Goal: Information Seeking & Learning: Learn about a topic

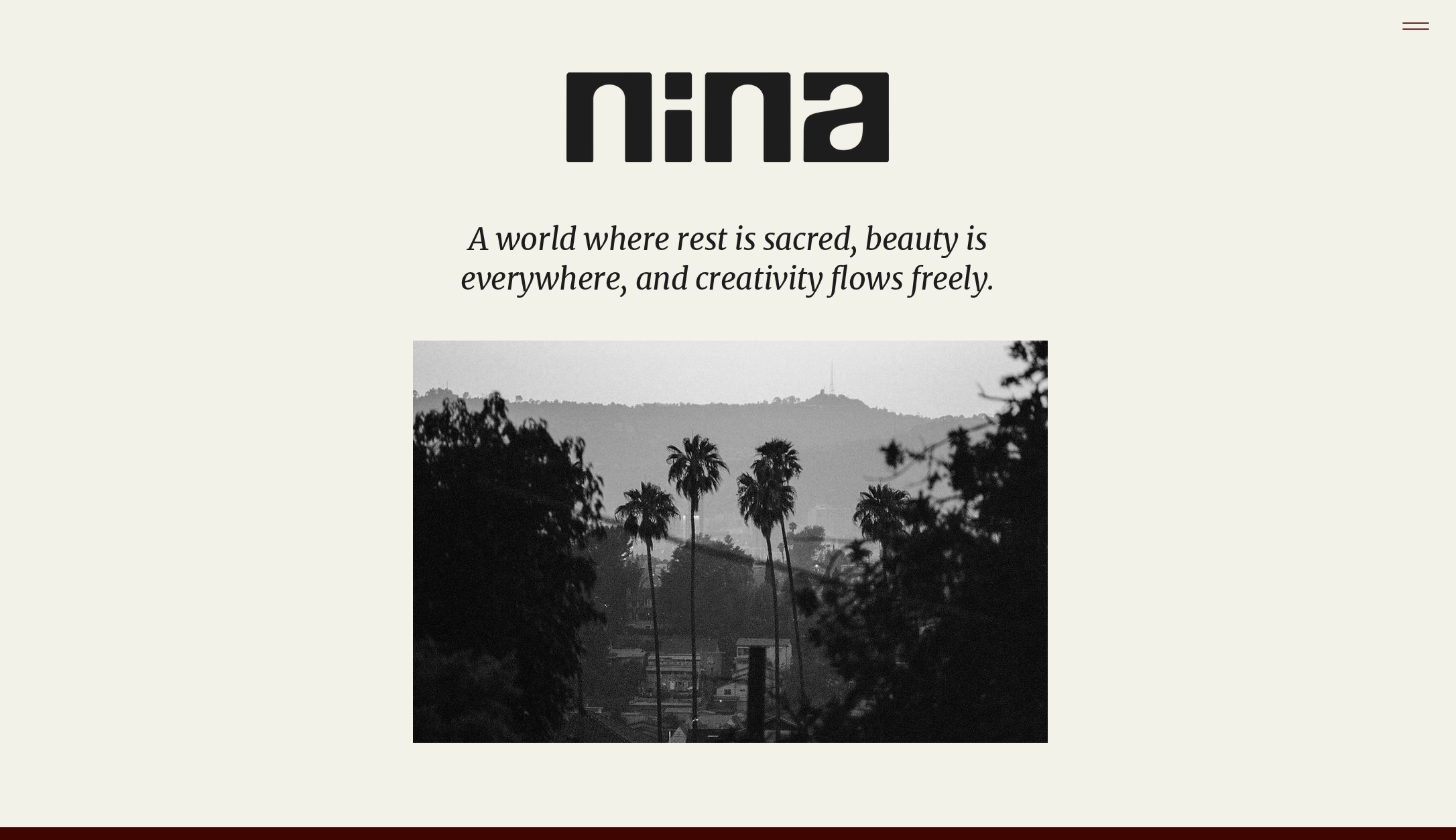
click at [1415, 26] on icon "Menu" at bounding box center [1416, 26] width 47 height 47
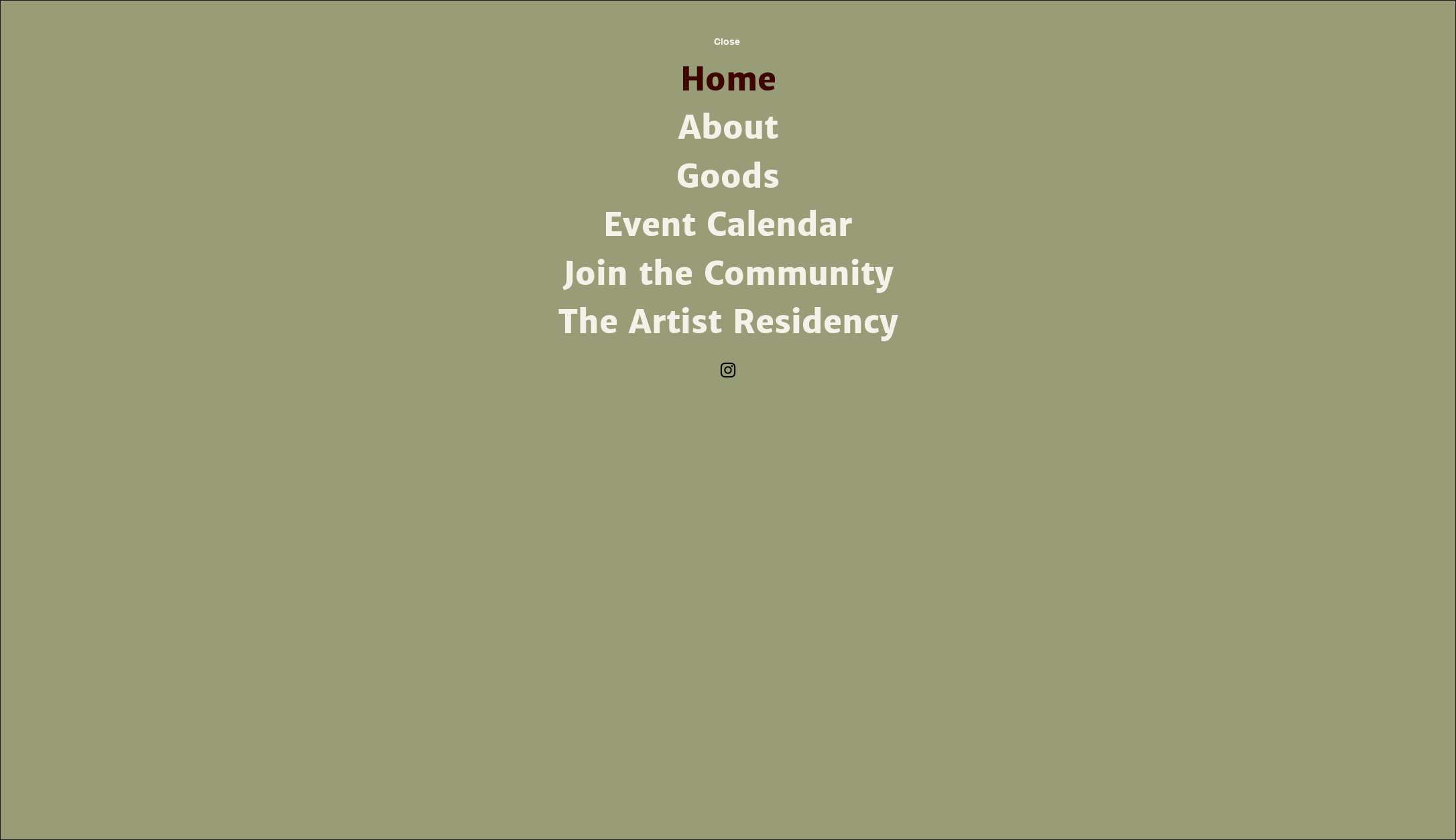
click at [727, 124] on link "About" at bounding box center [728, 128] width 350 height 48
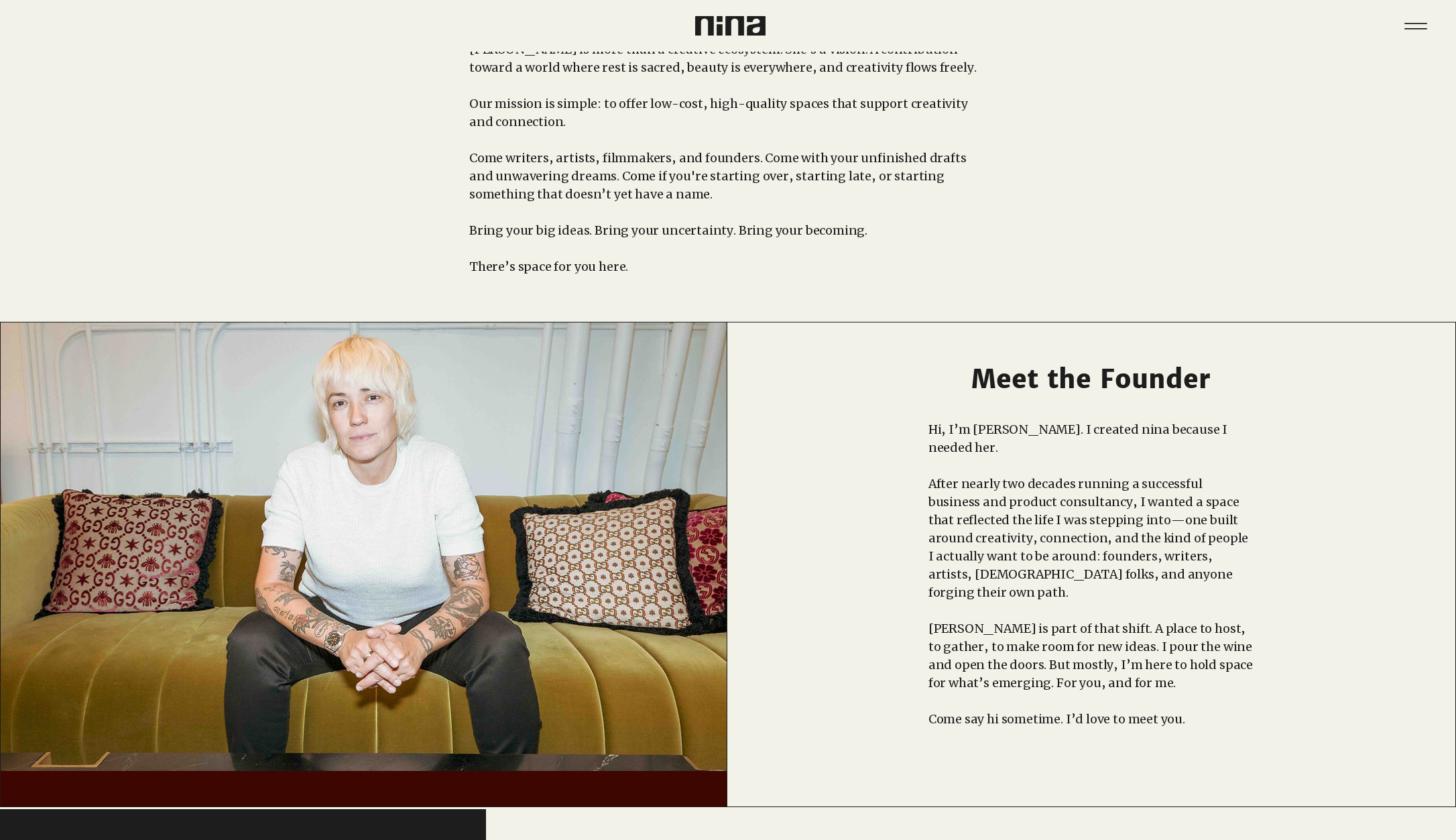
scroll to position [117, 0]
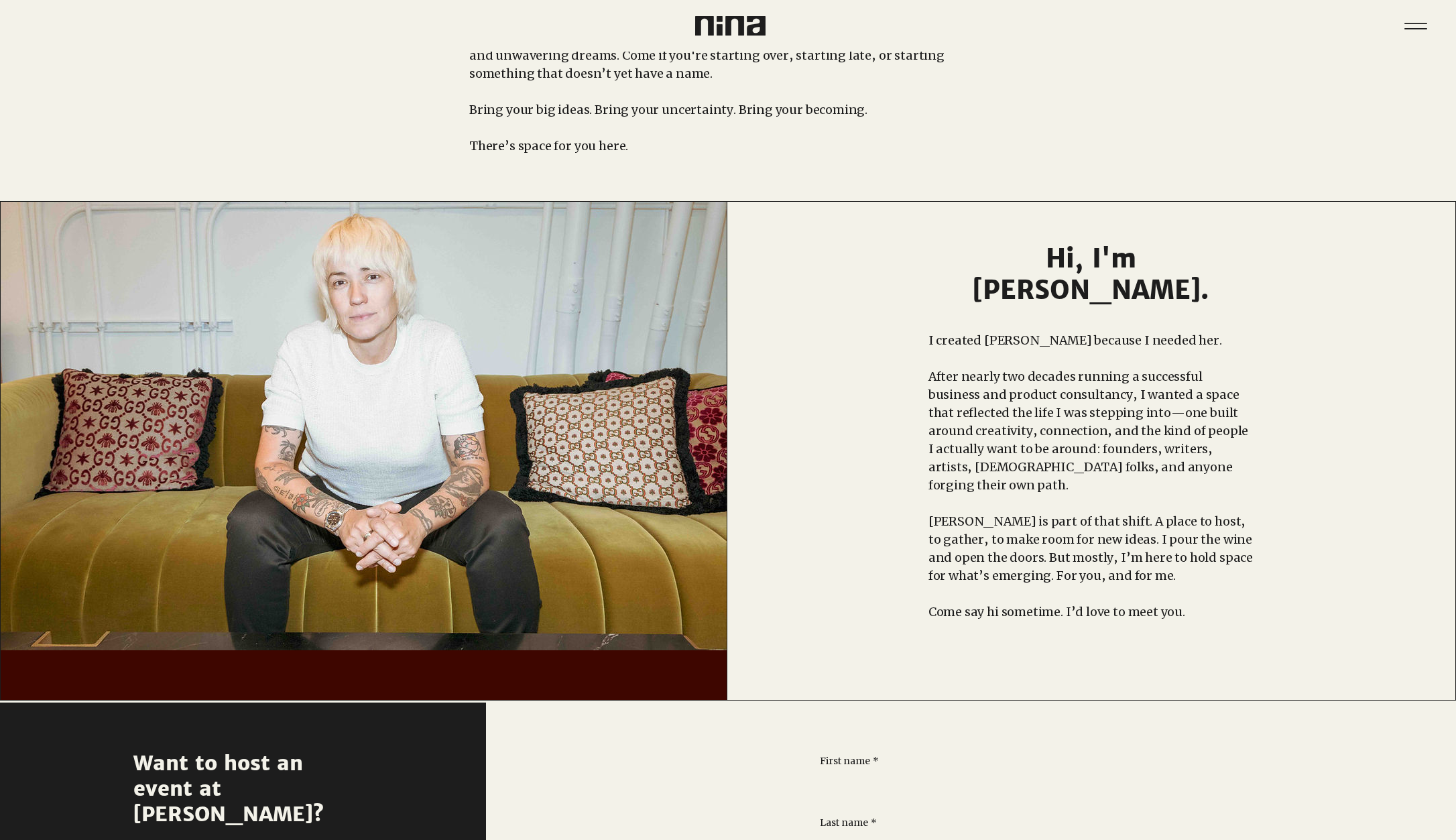
scroll to position [244, 0]
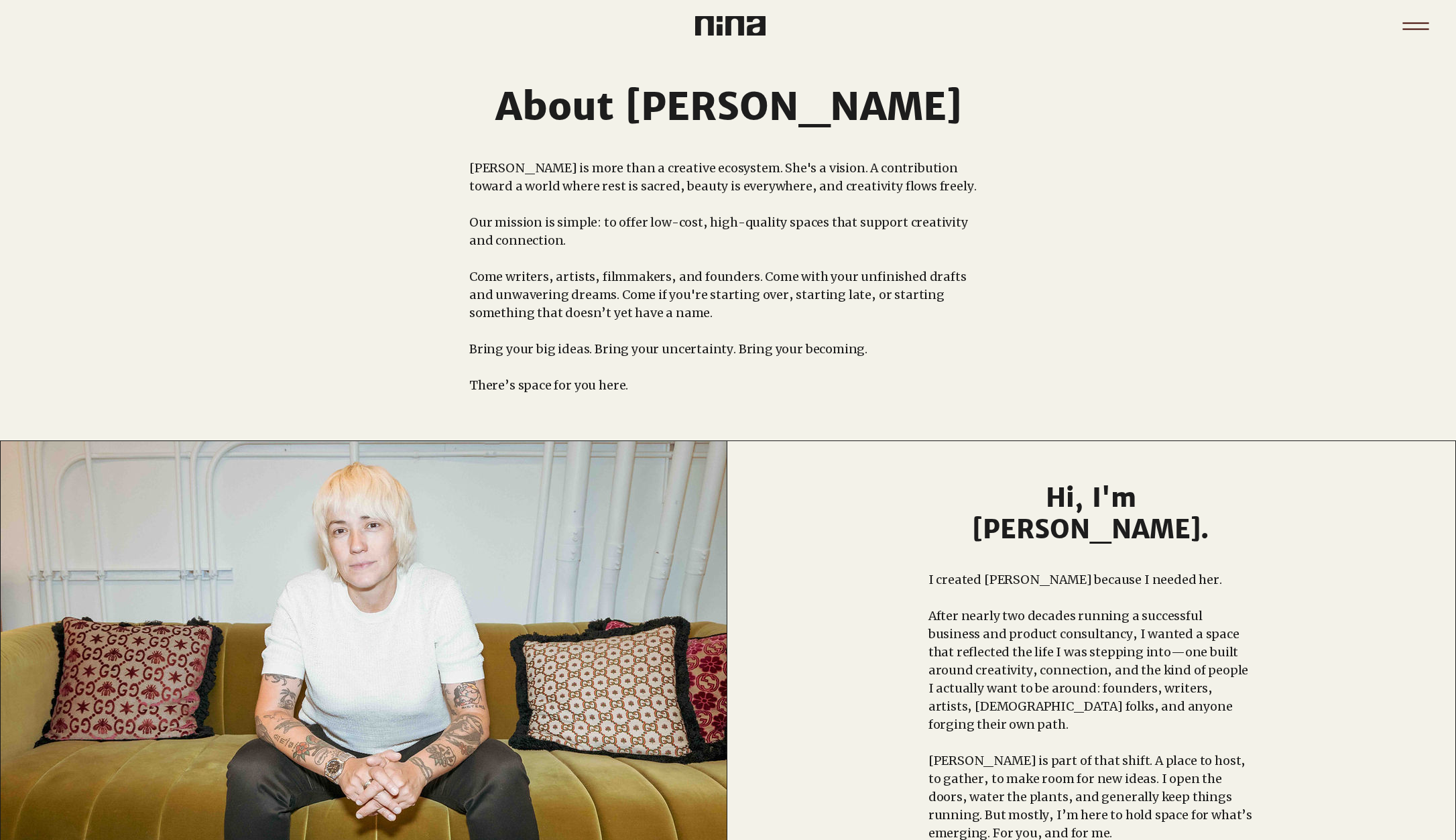
click at [1406, 26] on icon "Menu" at bounding box center [1416, 26] width 47 height 47
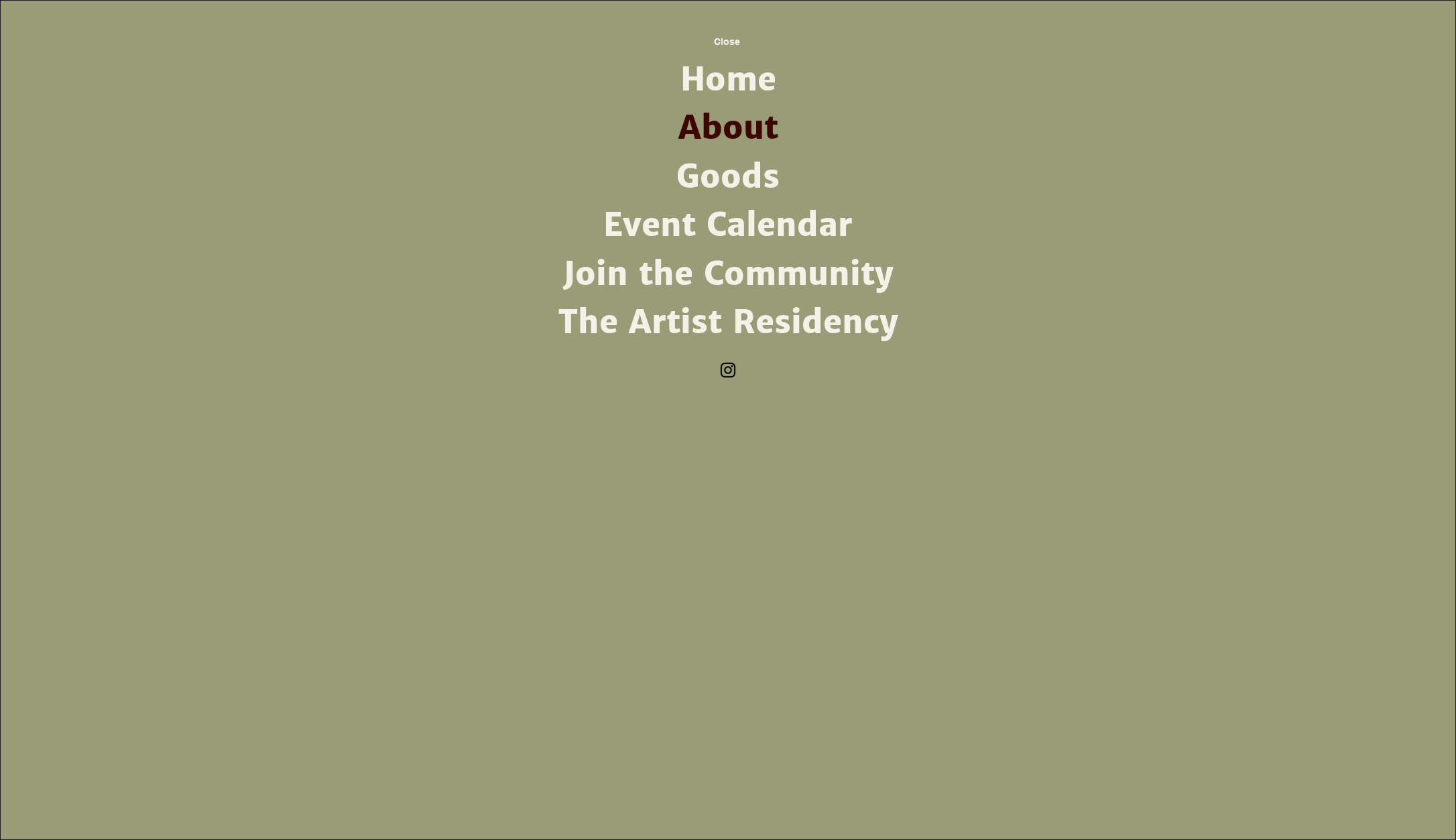
click at [724, 284] on link "Join the Community" at bounding box center [728, 274] width 350 height 48
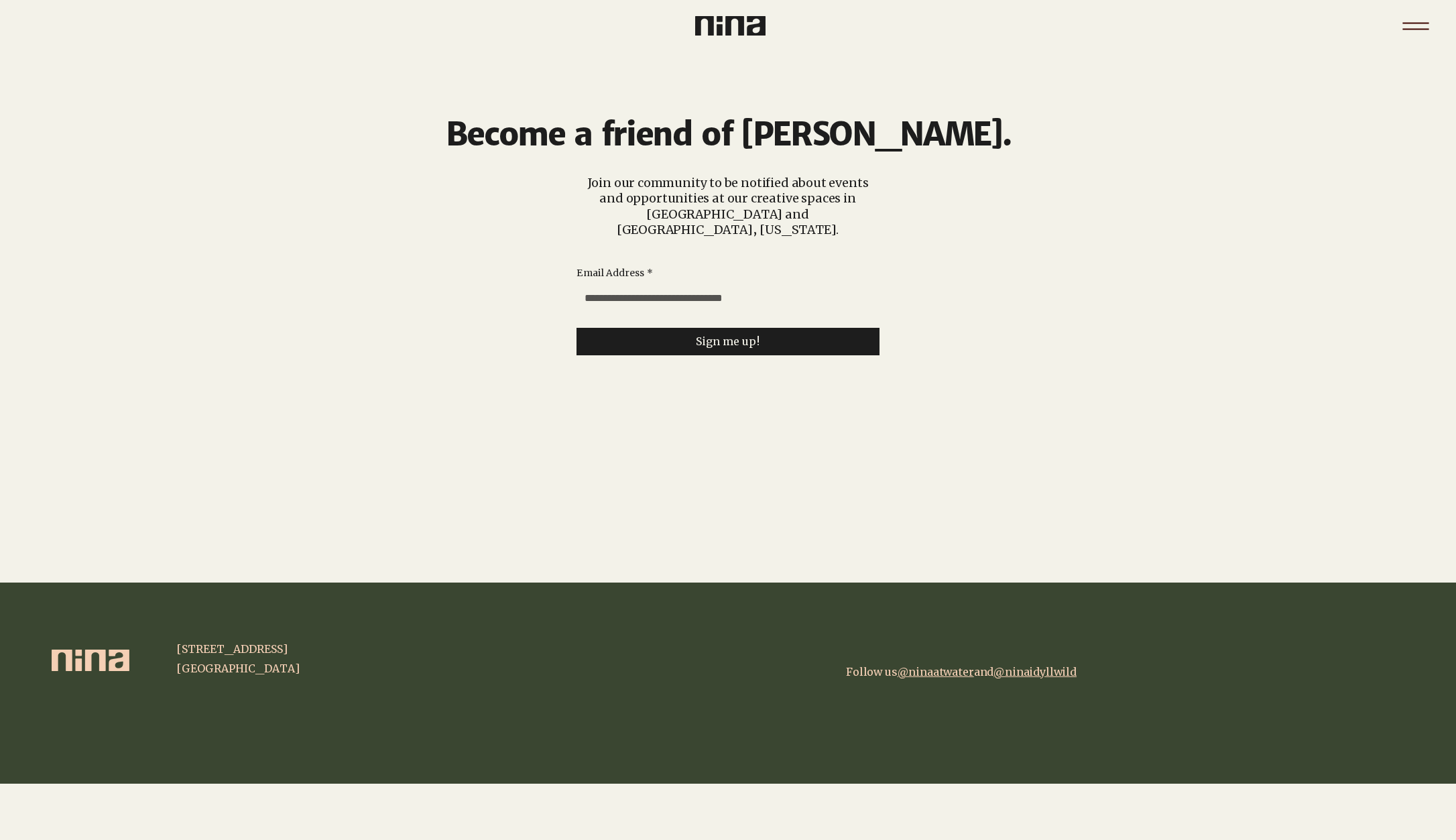
click at [1421, 30] on icon "Menu" at bounding box center [1416, 26] width 47 height 47
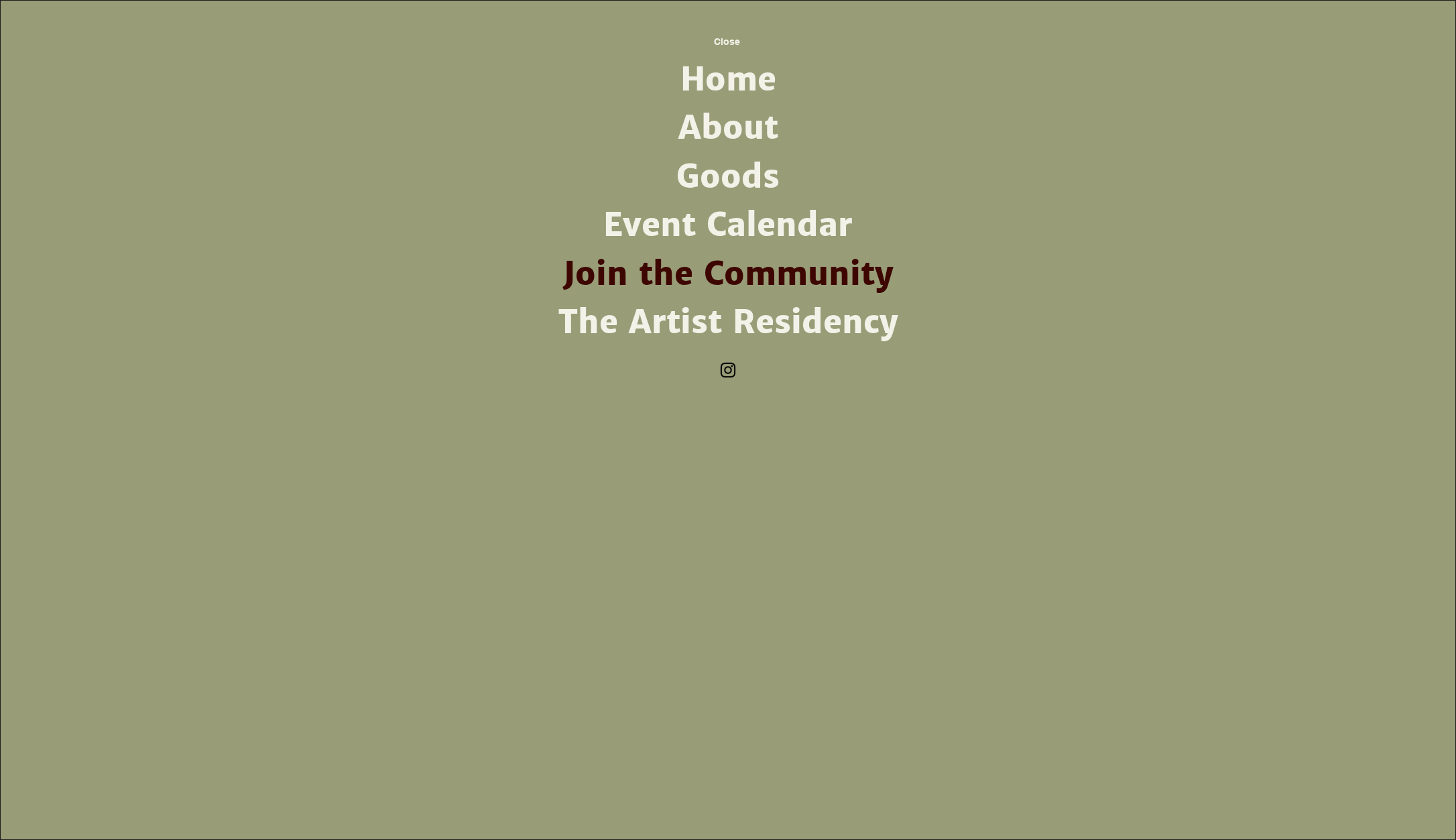
click at [808, 328] on link "The Artist Residency" at bounding box center [728, 322] width 350 height 48
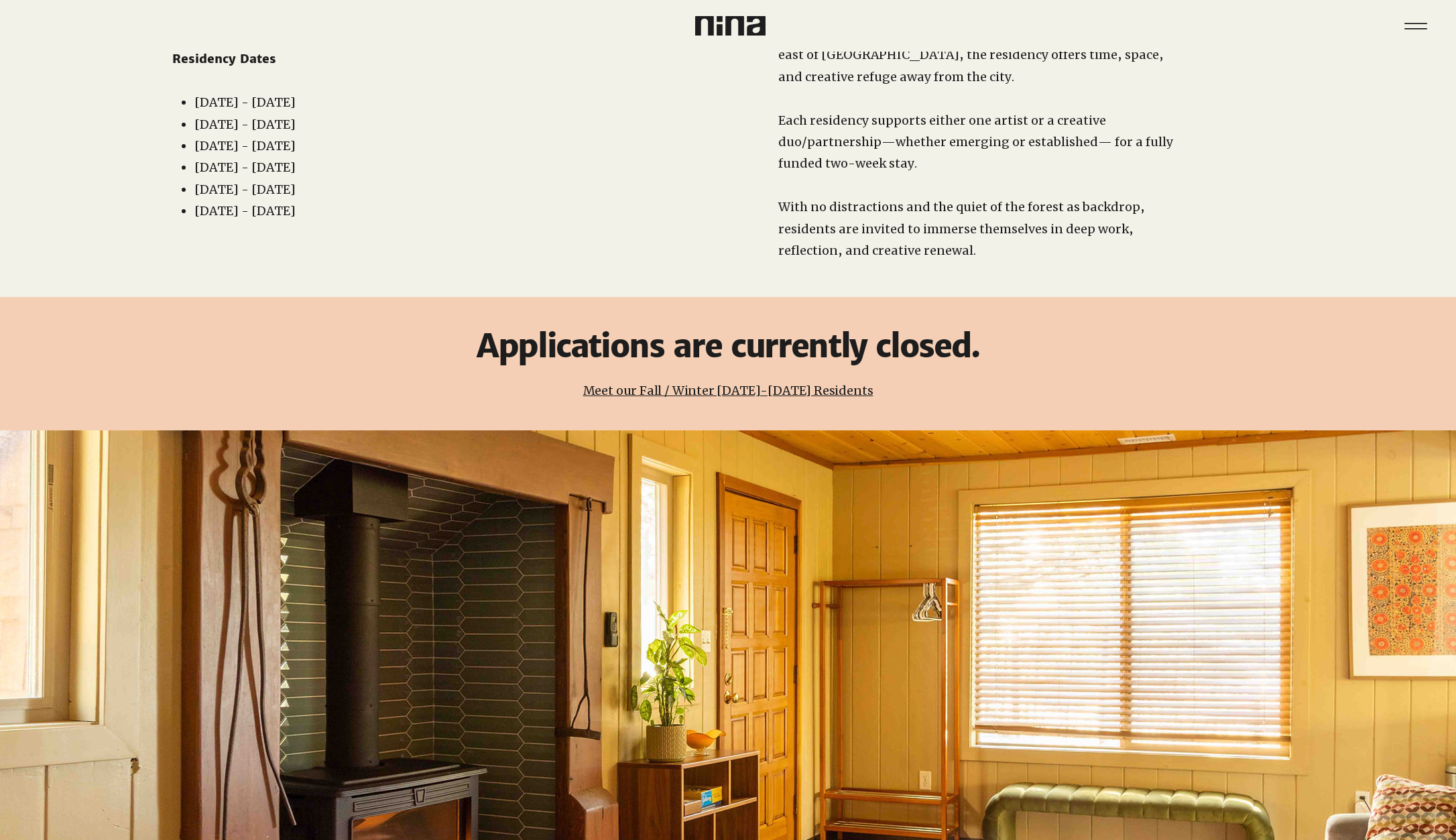
drag, startPoint x: 667, startPoint y: 383, endPoint x: 661, endPoint y: 374, distance: 10.8
click at [663, 379] on div at bounding box center [728, 363] width 1456 height 134
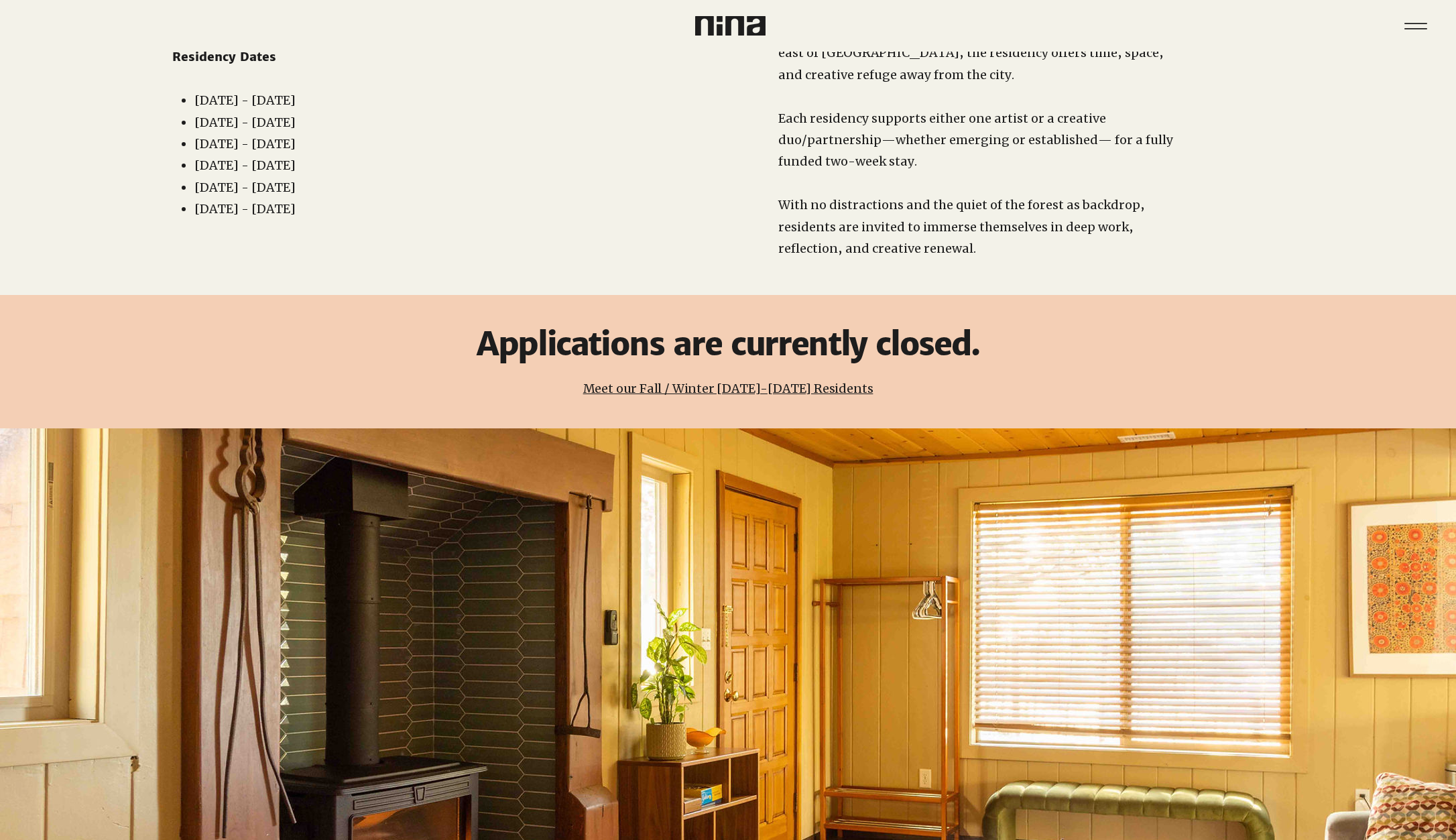
click at [656, 381] on link "Meet our Fall / Winter 2025-2026 Residents" at bounding box center [728, 388] width 291 height 15
